Goal: Task Accomplishment & Management: Manage account settings

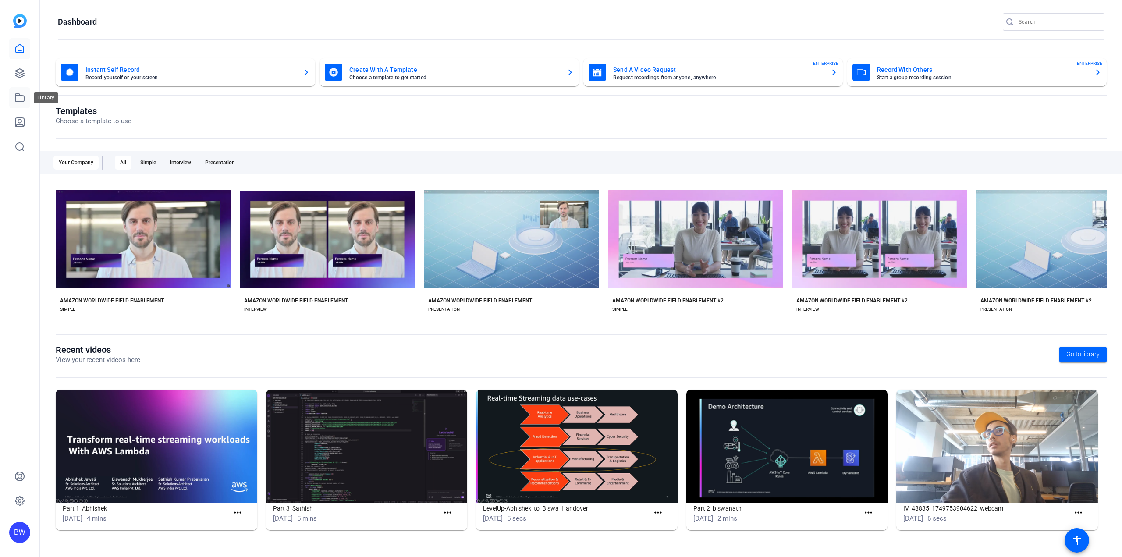
click at [26, 99] on link at bounding box center [19, 97] width 21 height 21
click at [21, 78] on icon at bounding box center [19, 73] width 11 height 11
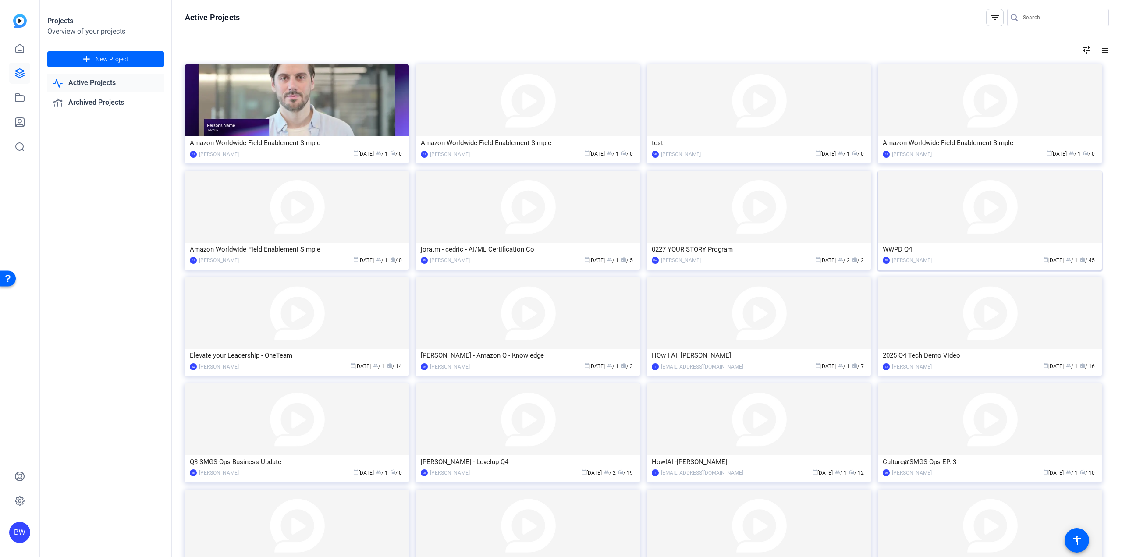
click at [917, 230] on img at bounding box center [990, 207] width 224 height 72
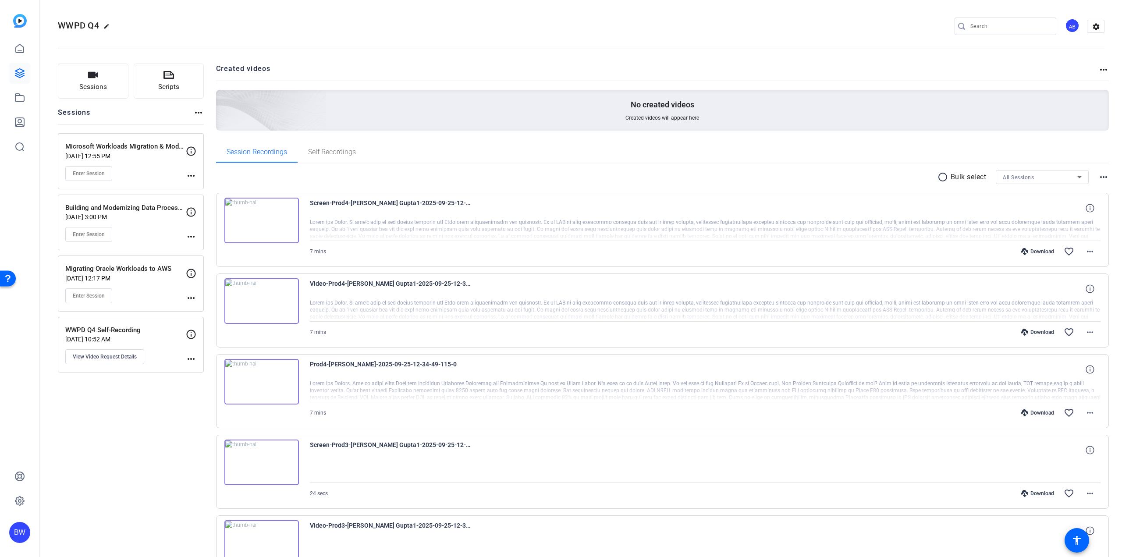
click at [1065, 28] on div "AB" at bounding box center [1072, 25] width 14 height 14
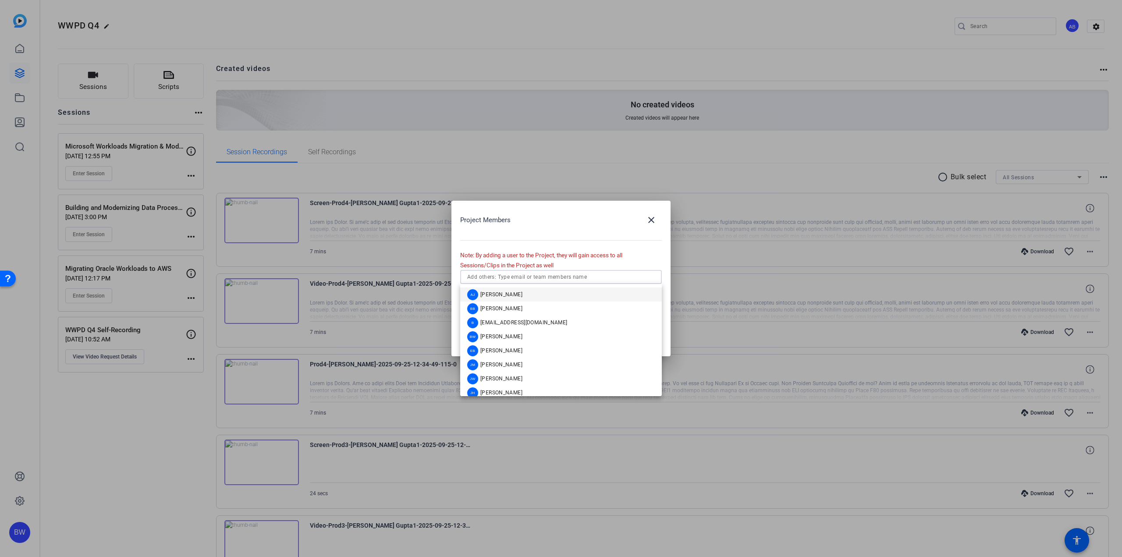
click at [549, 277] on input "text" at bounding box center [561, 277] width 188 height 11
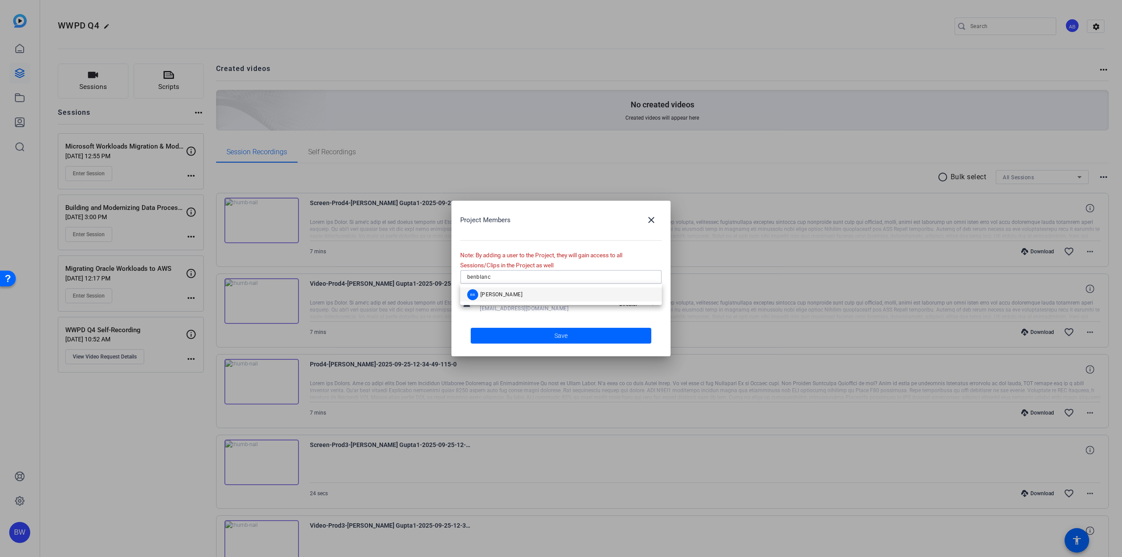
type input "benblanc"
click at [544, 297] on mat-option "BB [PERSON_NAME]" at bounding box center [561, 294] width 202 height 14
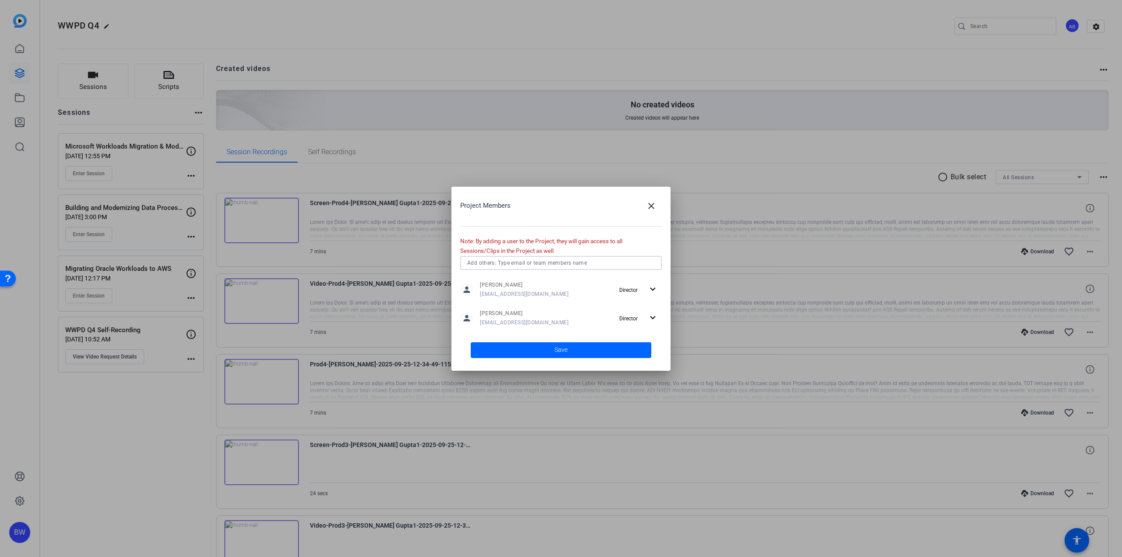
drag, startPoint x: 602, startPoint y: 354, endPoint x: 606, endPoint y: 351, distance: 4.7
click at [602, 354] on span at bounding box center [561, 350] width 181 height 21
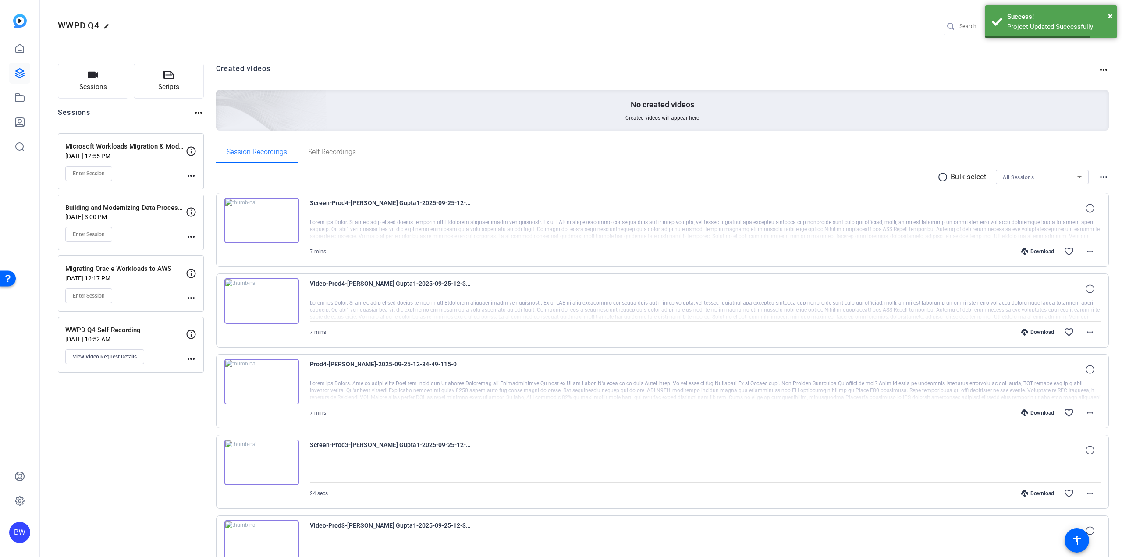
click at [1099, 71] on mat-icon "more_horiz" at bounding box center [1103, 69] width 11 height 11
click at [1042, 69] on div at bounding box center [561, 278] width 1122 height 557
click at [1111, 14] on span "×" at bounding box center [1110, 16] width 5 height 11
click at [1087, 22] on mat-icon "settings" at bounding box center [1096, 26] width 18 height 13
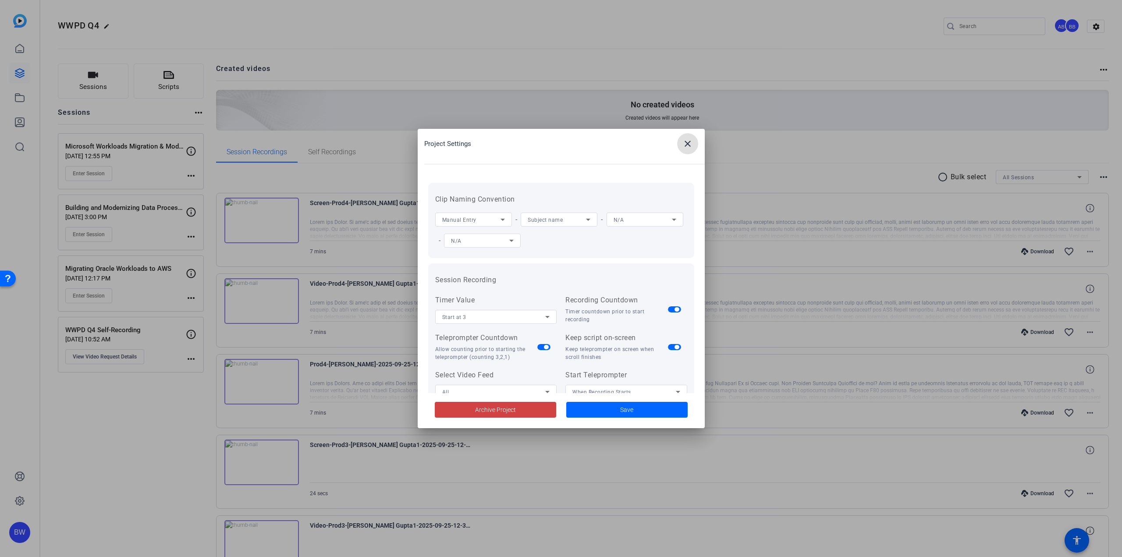
click at [690, 147] on mat-icon "close" at bounding box center [687, 143] width 11 height 11
